Goal: Task Accomplishment & Management: Manage account settings

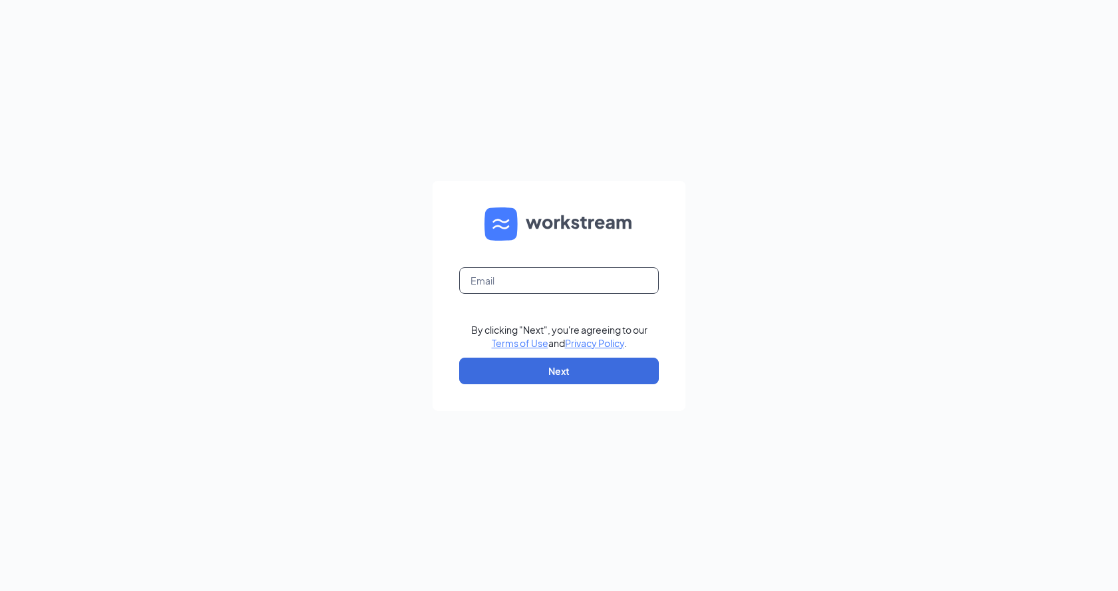
click at [610, 267] on input "text" at bounding box center [559, 280] width 200 height 27
click at [584, 279] on input "text" at bounding box center [559, 280] width 200 height 27
type input "[EMAIL_ADDRESS][DOMAIN_NAME]"
drag, startPoint x: 595, startPoint y: 367, endPoint x: 669, endPoint y: 323, distance: 85.9
click at [595, 366] on button "Next" at bounding box center [559, 371] width 200 height 27
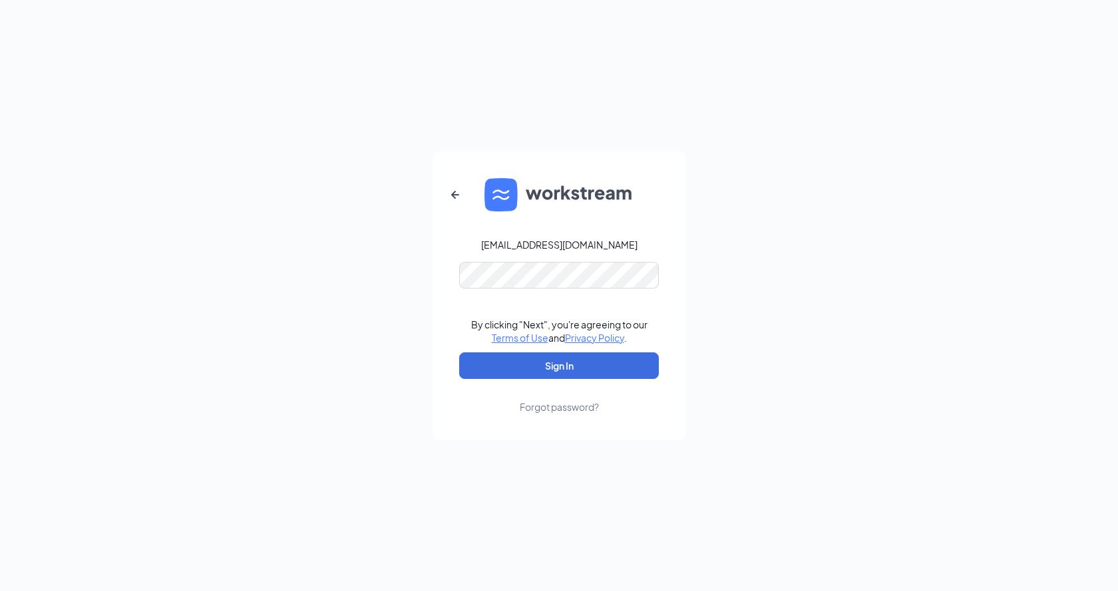
click at [569, 412] on div "Forgot password?" at bounding box center [559, 406] width 79 height 13
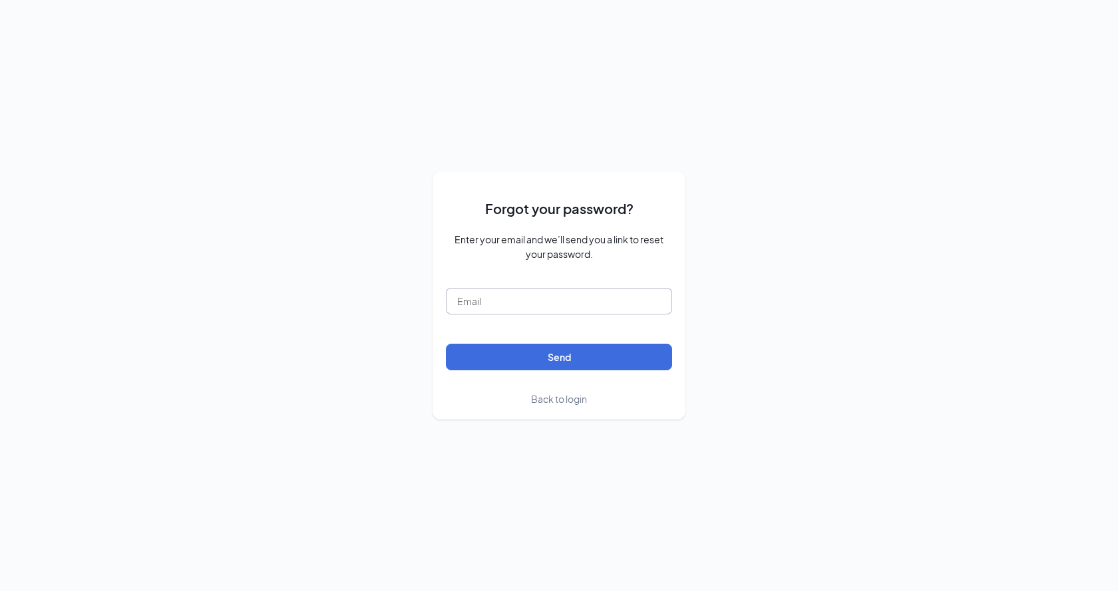
click at [583, 315] on form "Forgot your password? Enter your email and we’ll send you a link to reset your …" at bounding box center [559, 296] width 226 height 222
click at [583, 314] on input "text" at bounding box center [559, 301] width 226 height 27
type input "[EMAIL_ADDRESS][DOMAIN_NAME]"
click at [446, 344] on button "Send" at bounding box center [559, 357] width 226 height 27
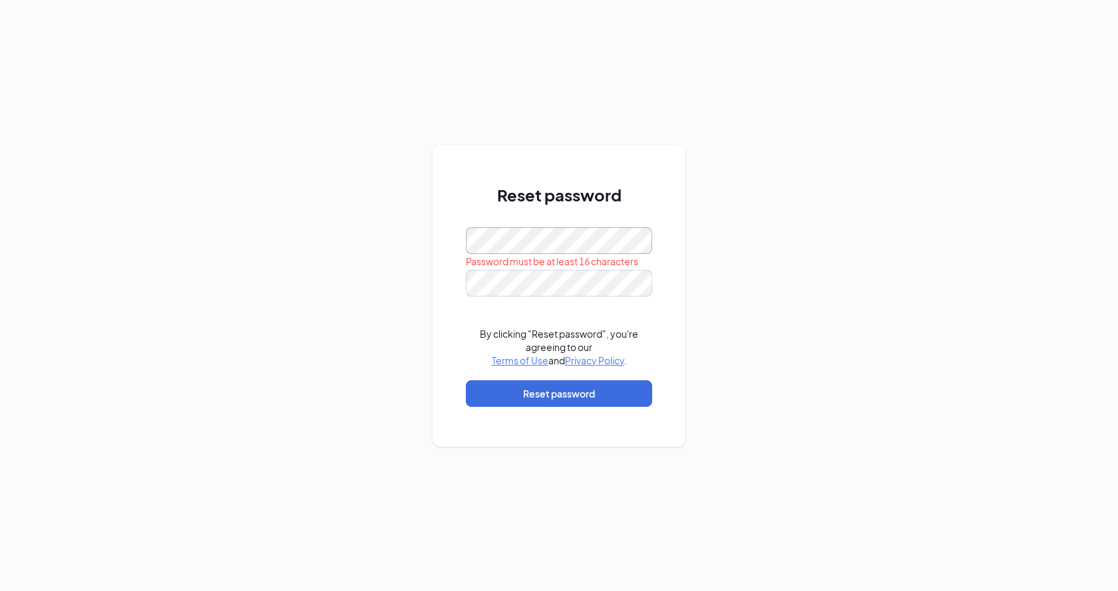
click at [462, 247] on div "Reset password Password must be at least 16 characters By clicking "Reset passw…" at bounding box center [558, 296] width 253 height 302
